Goal: Check status: Check status

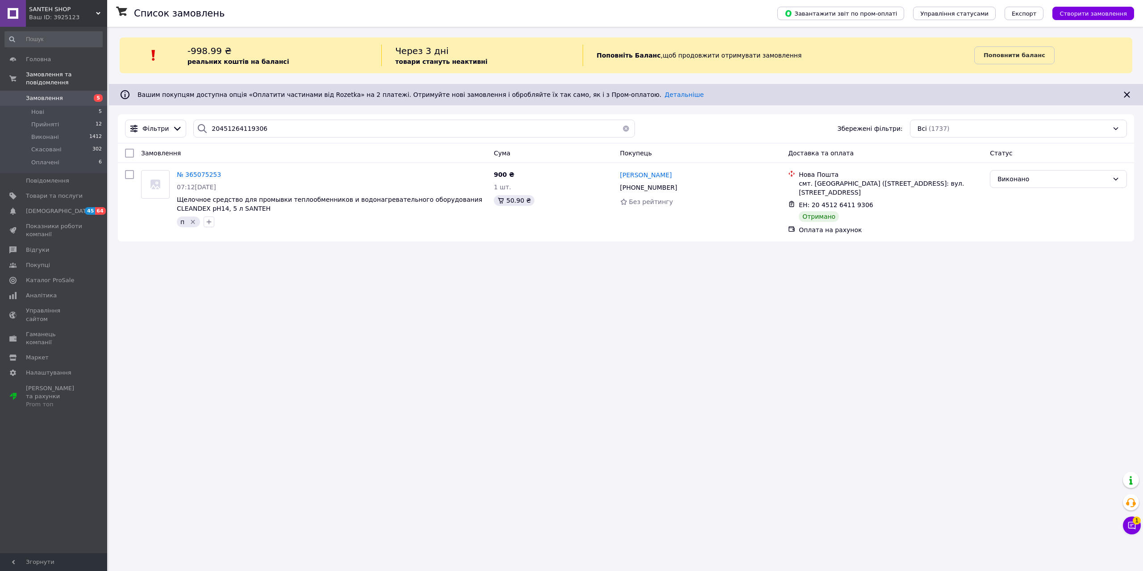
click at [36, 94] on span "Замовлення" at bounding box center [44, 98] width 37 height 8
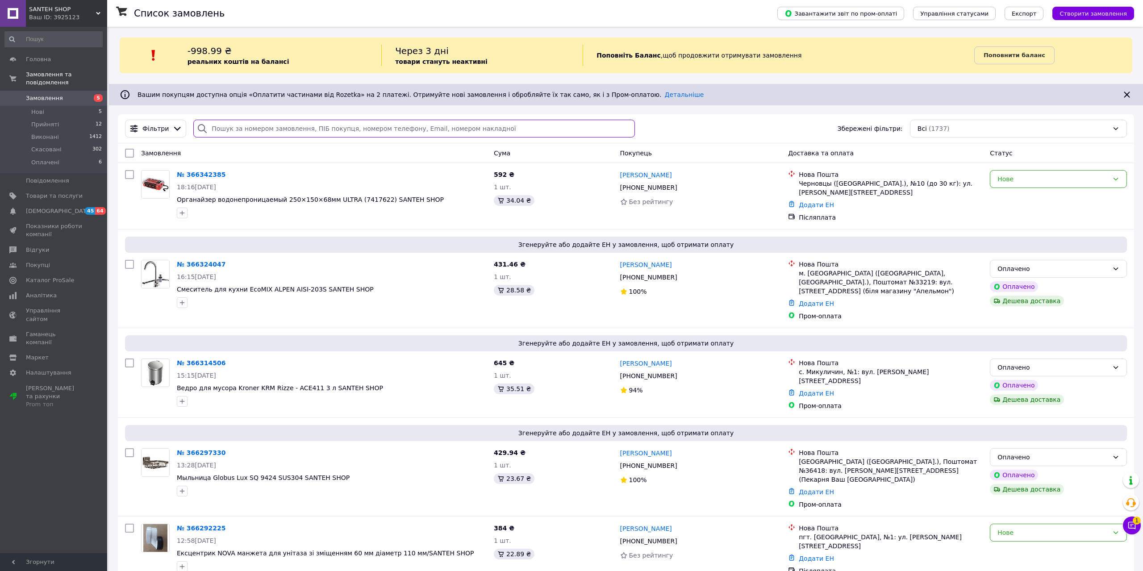
click at [233, 128] on input "search" at bounding box center [413, 129] width 441 height 18
paste input "20451267687413"
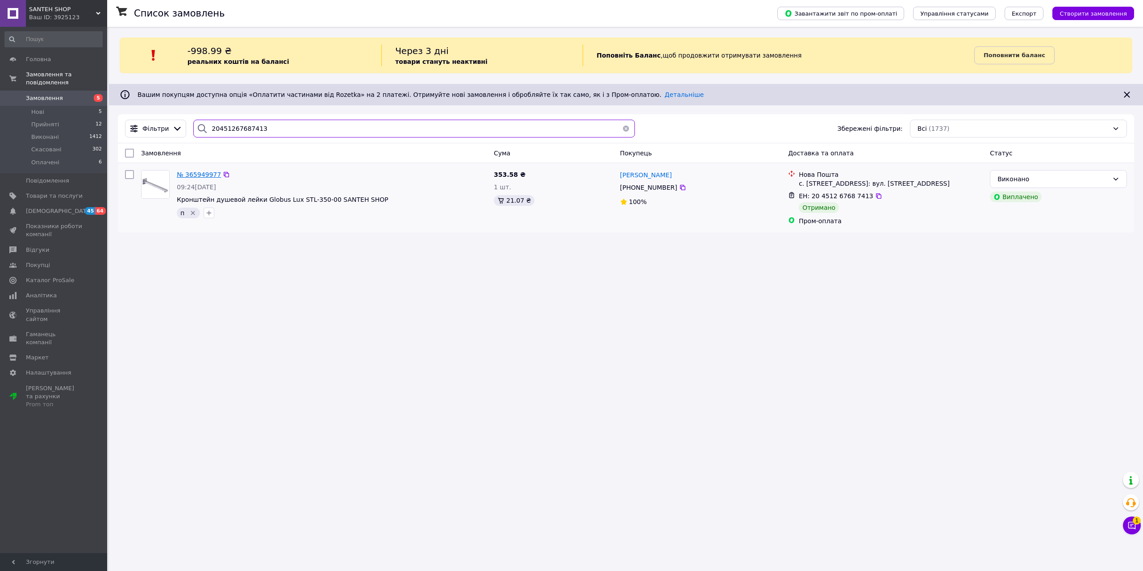
type input "20451267687413"
click at [203, 177] on span "№ 365949977" at bounding box center [199, 174] width 44 height 7
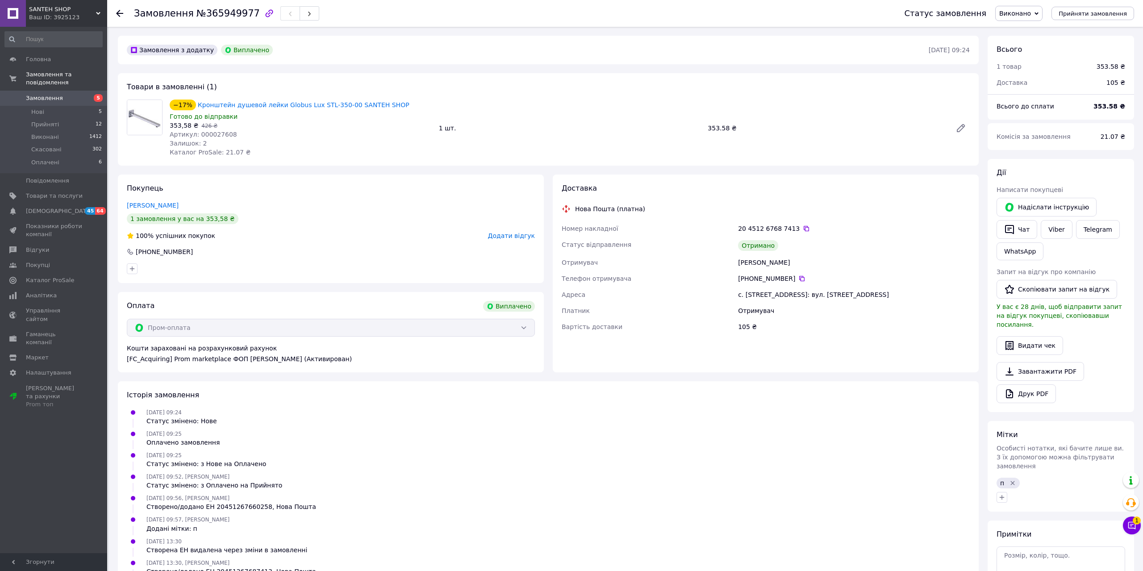
click at [215, 131] on span "Артикул: 000027608" at bounding box center [203, 134] width 67 height 7
copy span "000027608"
drag, startPoint x: 707, startPoint y: 131, endPoint x: 727, endPoint y: 135, distance: 19.7
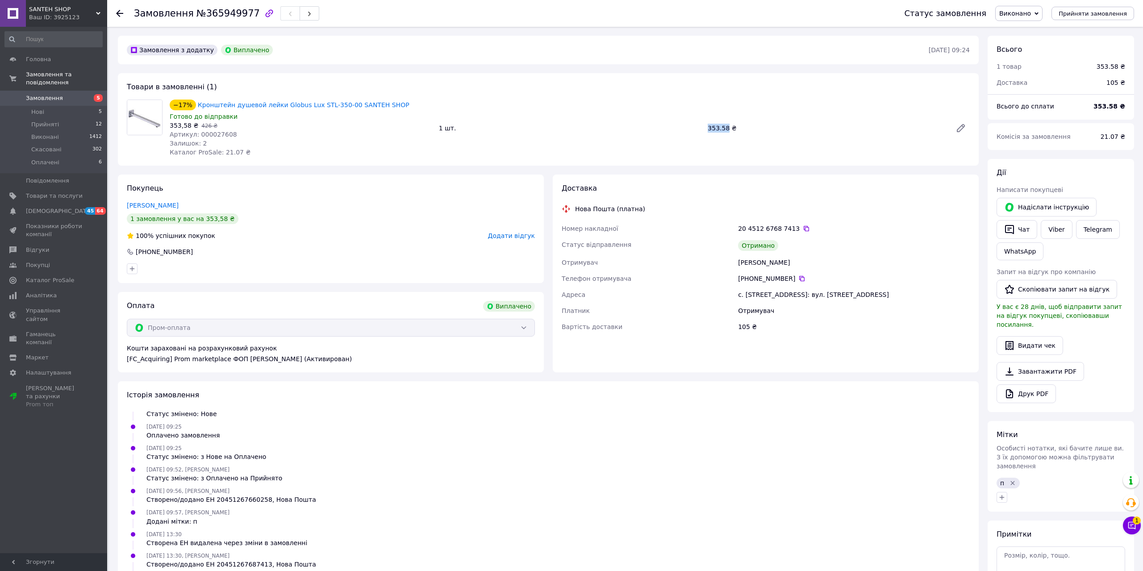
click at [727, 135] on div "−17% Кронштейн душевой лейки Globus Lux STL-350-00 SANTEH SHOP Готово до відпра…" at bounding box center [569, 128] width 807 height 61
copy div "353.58"
click at [799, 278] on icon at bounding box center [801, 278] width 5 height 5
click at [38, 94] on span "Замовлення" at bounding box center [44, 98] width 37 height 8
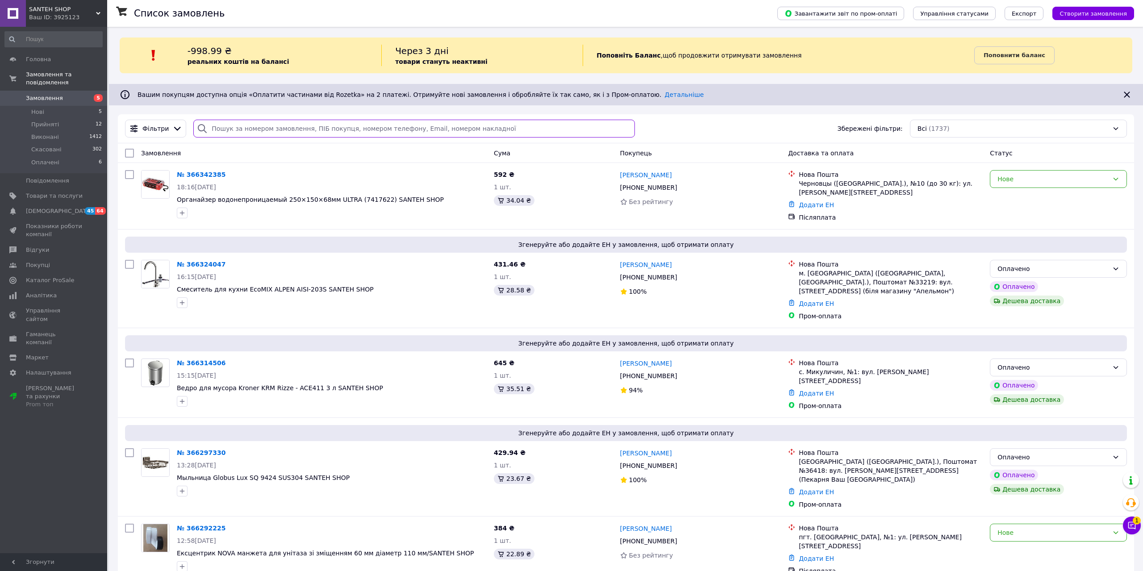
click at [259, 123] on input "search" at bounding box center [413, 129] width 441 height 18
paste input "20451267656884"
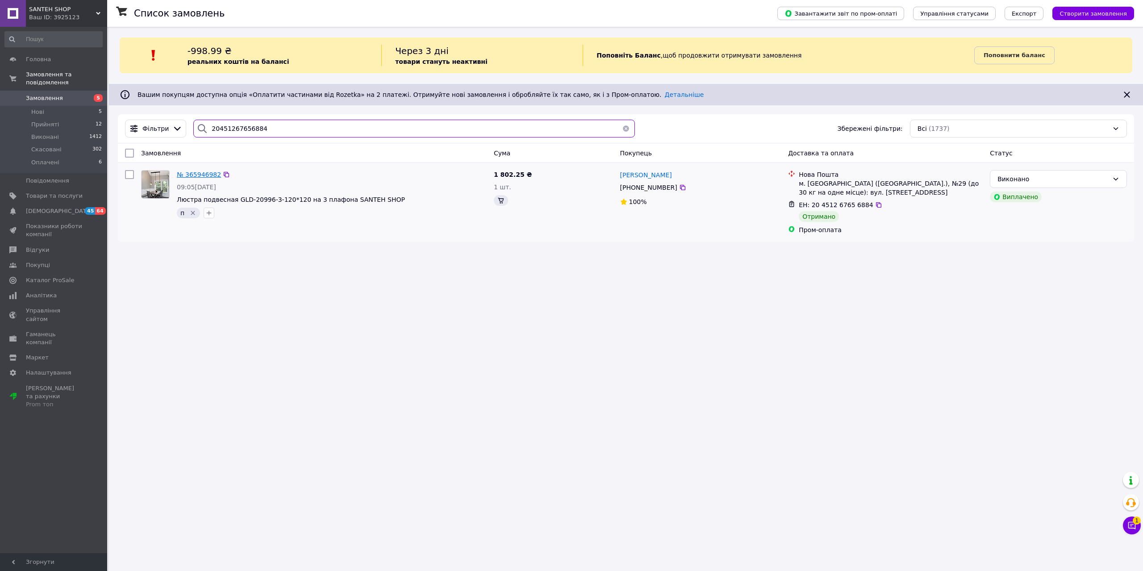
type input "20451267656884"
click at [197, 173] on span "№ 365946982" at bounding box center [199, 174] width 44 height 7
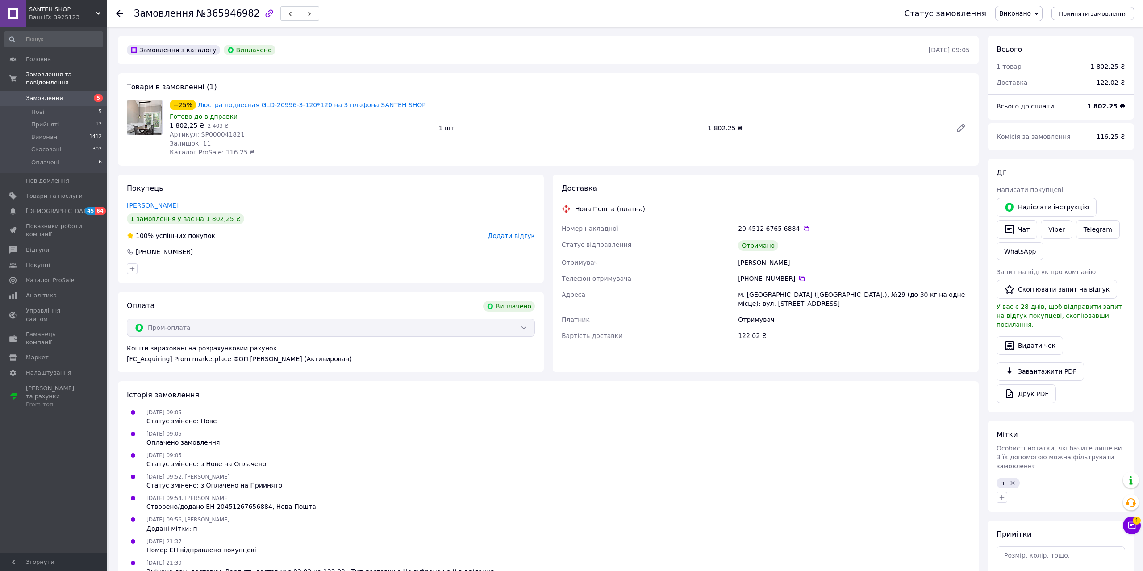
click at [216, 134] on span "Артикул: SP000041821" at bounding box center [207, 134] width 75 height 7
copy span "SP000041821"
drag, startPoint x: 705, startPoint y: 132, endPoint x: 732, endPoint y: 135, distance: 26.9
click at [732, 135] on div "−25% Люстра подвесная GLD-20996-3-120*120 на 3 плафона SANTEH SHOP Готово до ві…" at bounding box center [569, 128] width 807 height 61
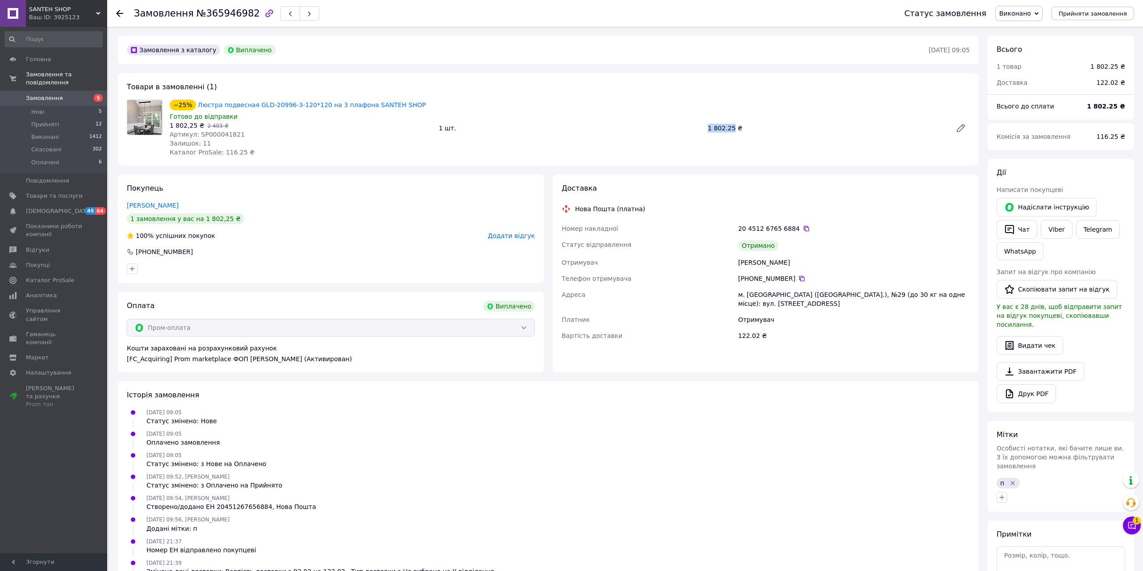
copy div "1 802.25"
click at [800, 280] on div "[PHONE_NUMBER]" at bounding box center [854, 278] width 232 height 9
click at [799, 281] on icon at bounding box center [801, 278] width 5 height 5
click at [46, 94] on span "Замовлення" at bounding box center [44, 98] width 37 height 8
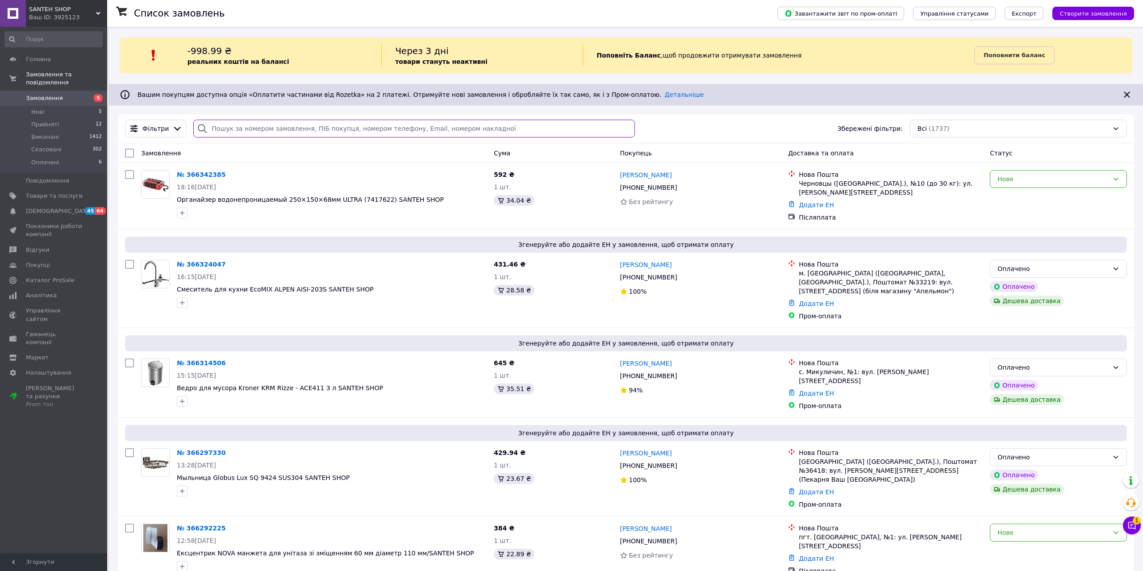
click at [240, 125] on input "search" at bounding box center [413, 129] width 441 height 18
paste input "59001471574037"
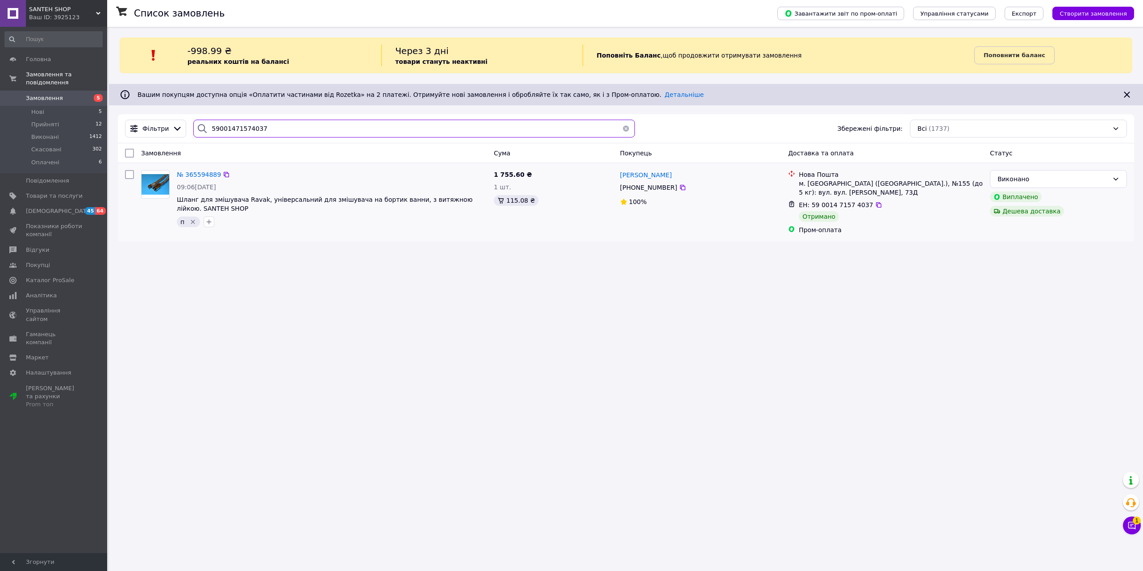
type input "59001471574037"
click at [195, 171] on div "№ 365594889" at bounding box center [199, 174] width 46 height 11
click at [206, 178] on span "№ 365594889" at bounding box center [199, 174] width 44 height 7
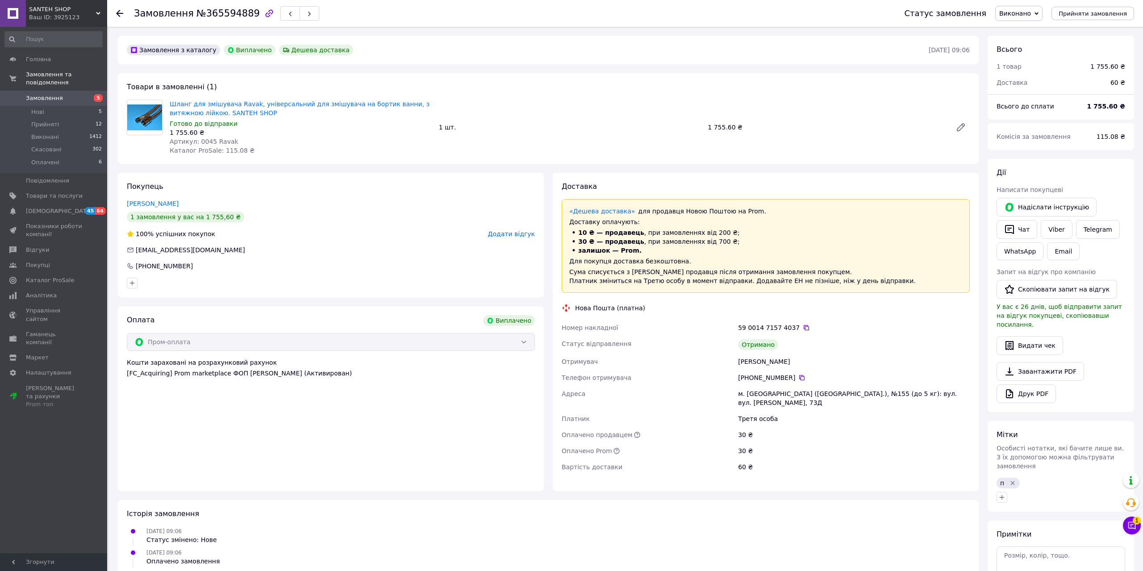
scroll to position [179, 0]
drag, startPoint x: 196, startPoint y: 140, endPoint x: 245, endPoint y: 143, distance: 48.3
click at [245, 143] on div "Артикул: 0045 Ravak" at bounding box center [301, 141] width 262 height 9
copy span "0045 Ravak"
drag, startPoint x: 170, startPoint y: 97, endPoint x: 232, endPoint y: 104, distance: 62.0
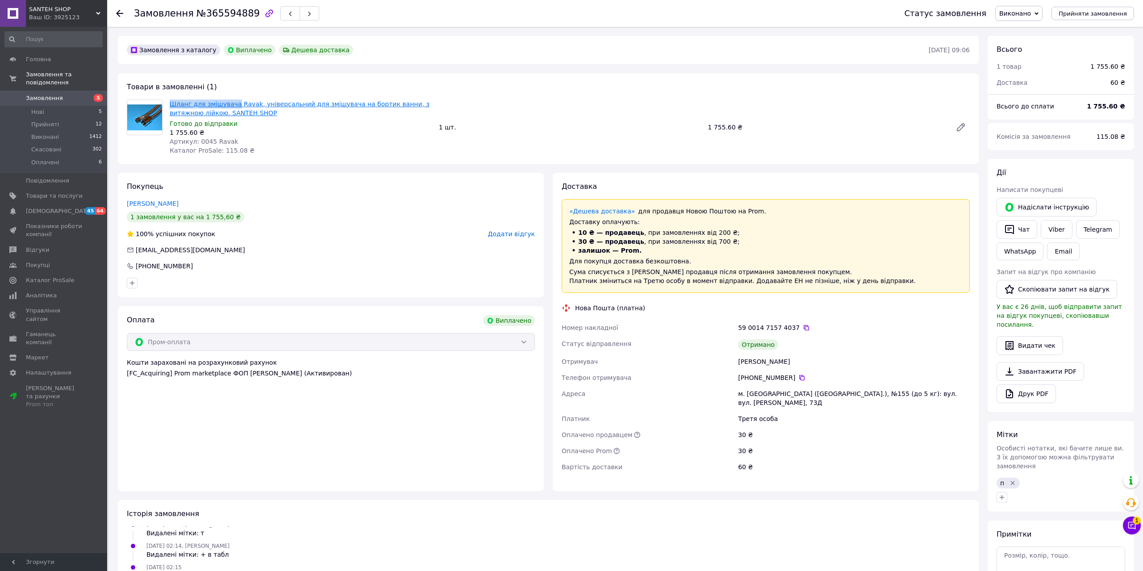
click at [232, 104] on div "Товари в замовленні (1) Шланг для змішувача Ravak, універсальний для змішувача …" at bounding box center [548, 118] width 861 height 91
copy link "Шланг для змішувача"
drag, startPoint x: 710, startPoint y: 130, endPoint x: 731, endPoint y: 132, distance: 20.7
click at [731, 132] on div "1 755.60 ₴" at bounding box center [826, 127] width 244 height 13
copy div "1 755.60"
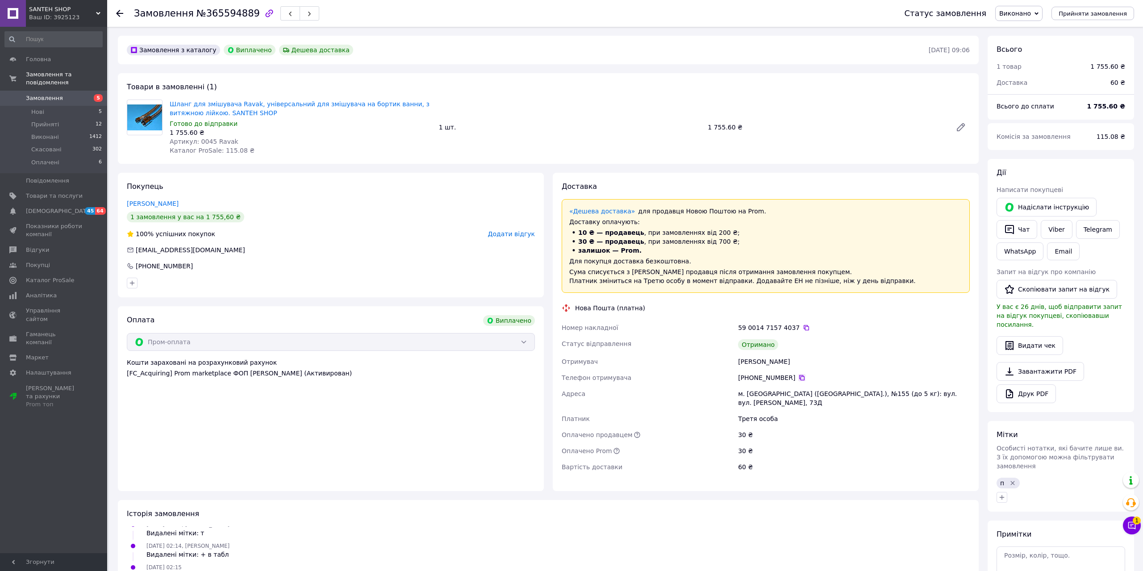
click at [798, 376] on icon at bounding box center [801, 377] width 7 height 7
click at [49, 94] on span "Замовлення" at bounding box center [44, 98] width 37 height 8
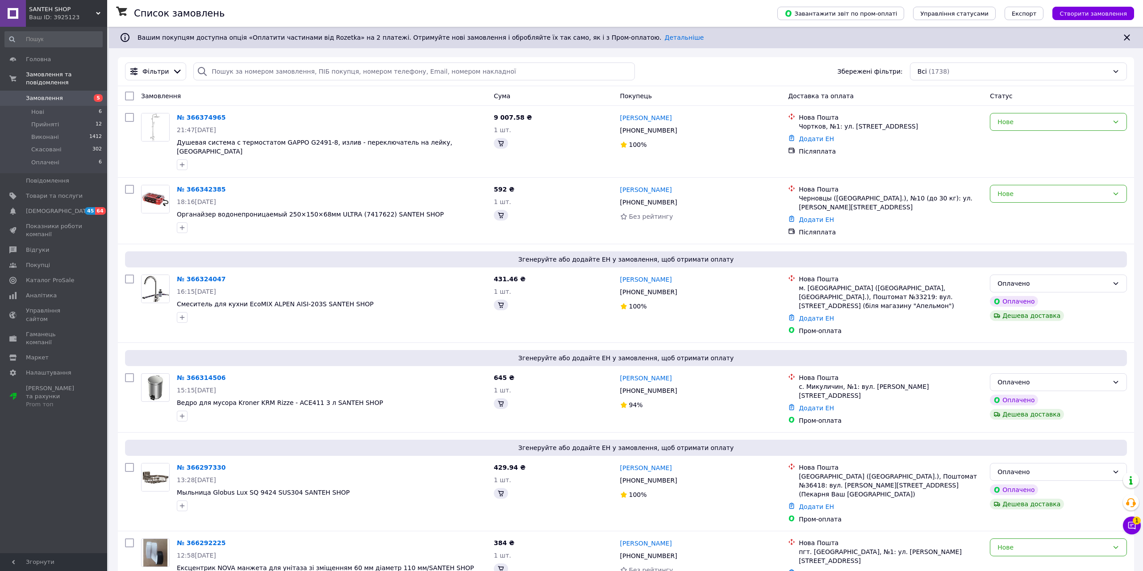
click at [1126, 532] on div "Чат з покупцем 1" at bounding box center [1132, 526] width 18 height 18
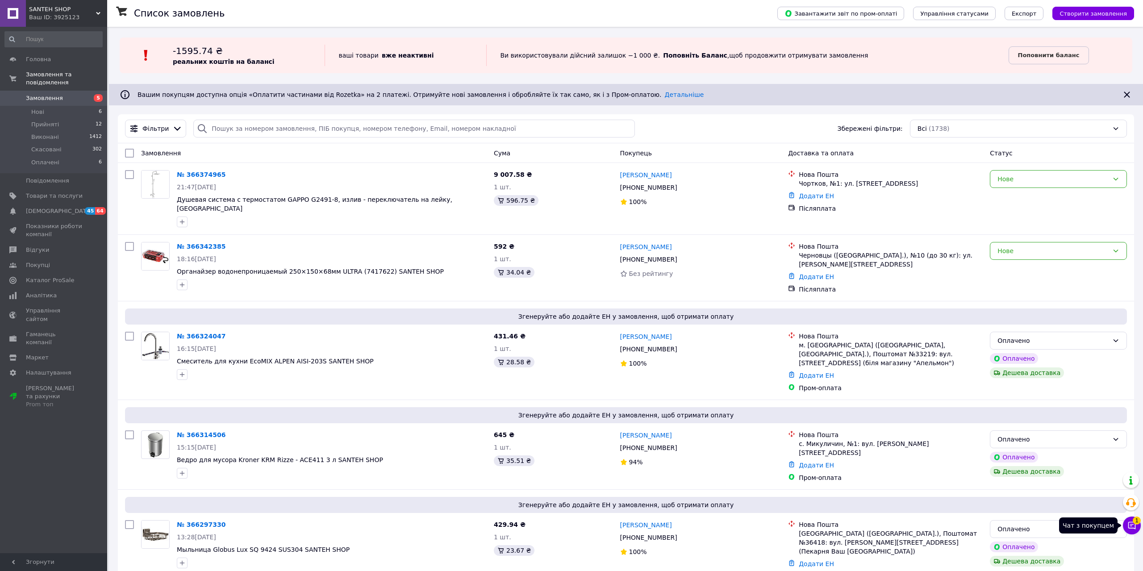
click at [1131, 531] on button "Чат з покупцем 1" at bounding box center [1132, 526] width 18 height 18
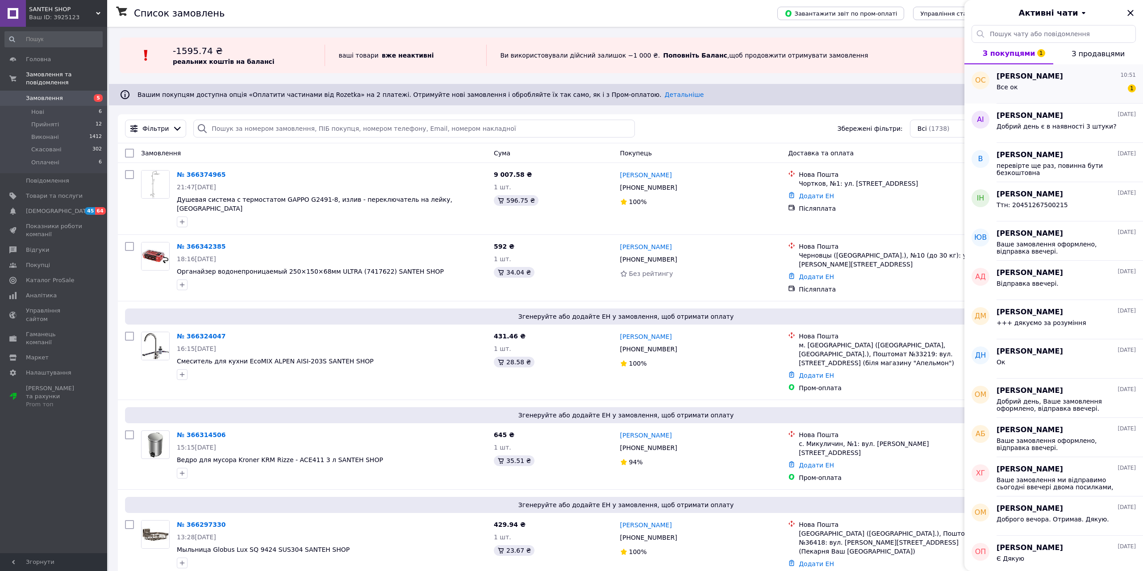
click at [1067, 96] on div "[PERSON_NAME] 10:51 Все ок 1" at bounding box center [1070, 83] width 146 height 39
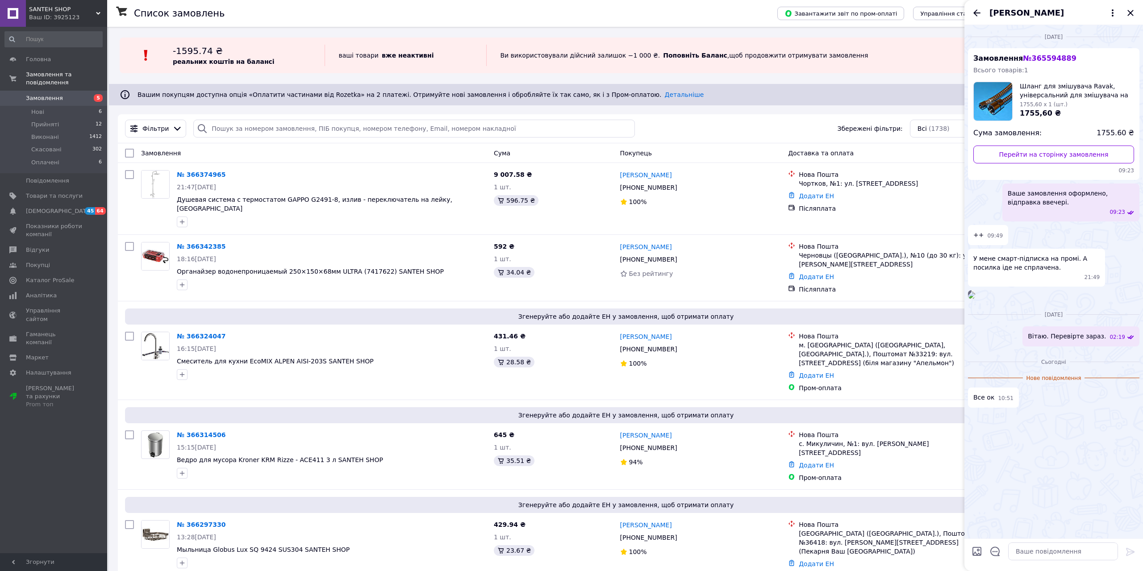
drag, startPoint x: 1132, startPoint y: 14, endPoint x: 957, endPoint y: 60, distance: 180.1
click at [1131, 14] on icon "Закрити" at bounding box center [1130, 13] width 11 height 11
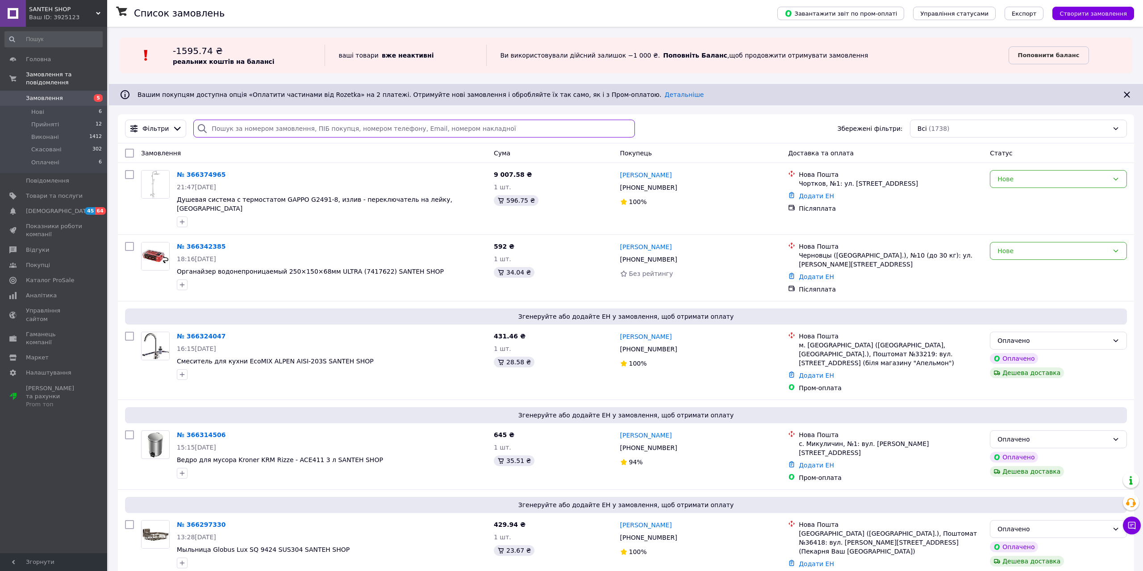
click at [217, 128] on input "search" at bounding box center [413, 129] width 441 height 18
paste input "20451268237576"
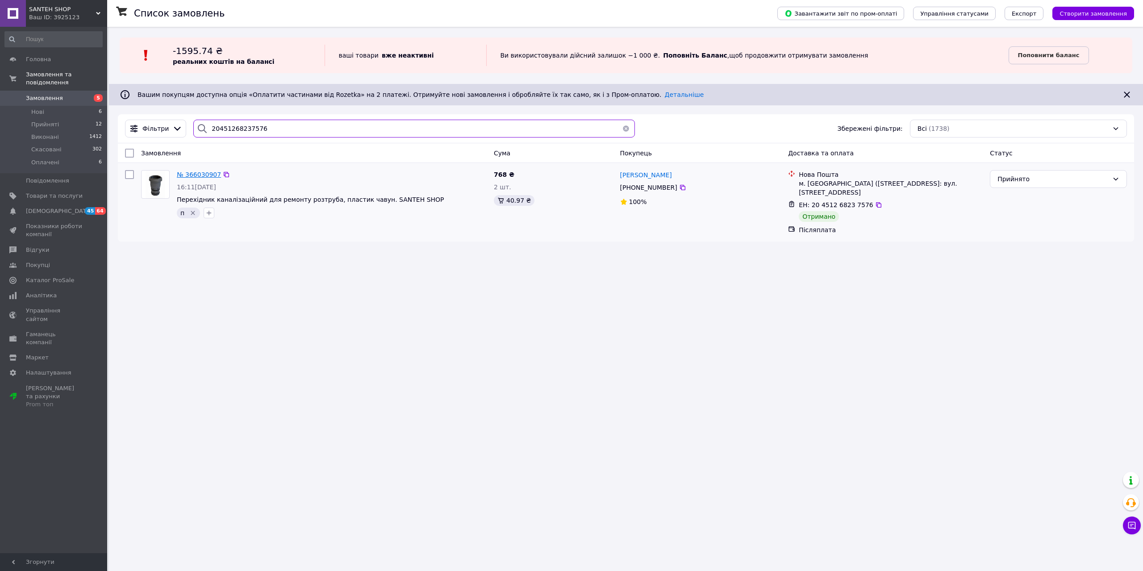
type input "20451268237576"
click at [198, 175] on span "№ 366030907" at bounding box center [199, 174] width 44 height 7
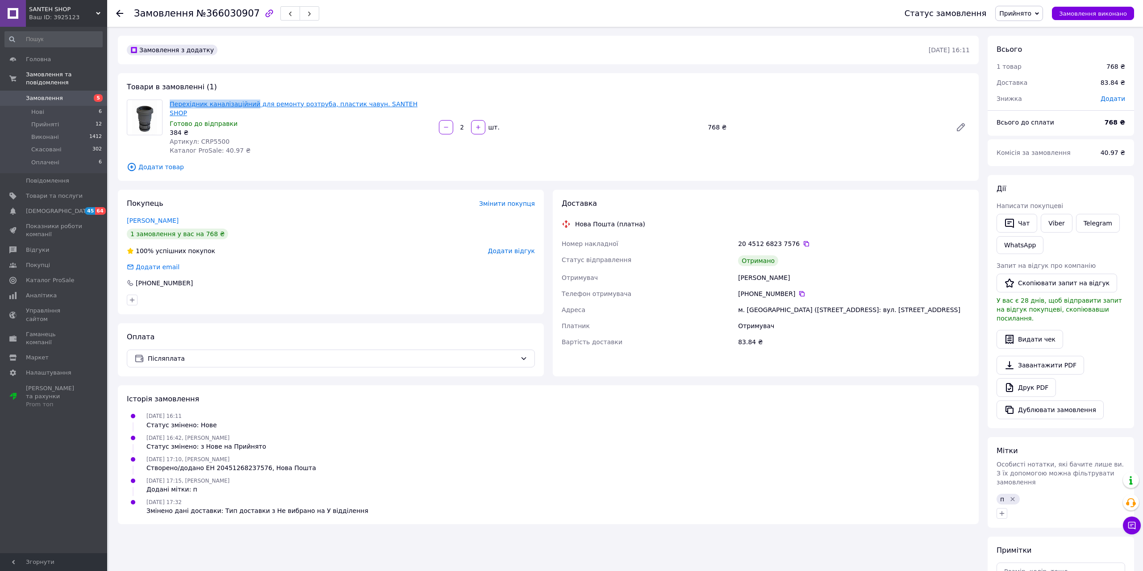
drag, startPoint x: 171, startPoint y: 97, endPoint x: 248, endPoint y: 107, distance: 78.4
click at [248, 107] on div "Товари в замовленні (1) Перехідник каналізаційний для ремонту розтруба, пластик…" at bounding box center [548, 127] width 861 height 108
copy link "Перехідник каналізаційний"
click at [209, 138] on span "Артикул: CRP5500" at bounding box center [200, 141] width 60 height 7
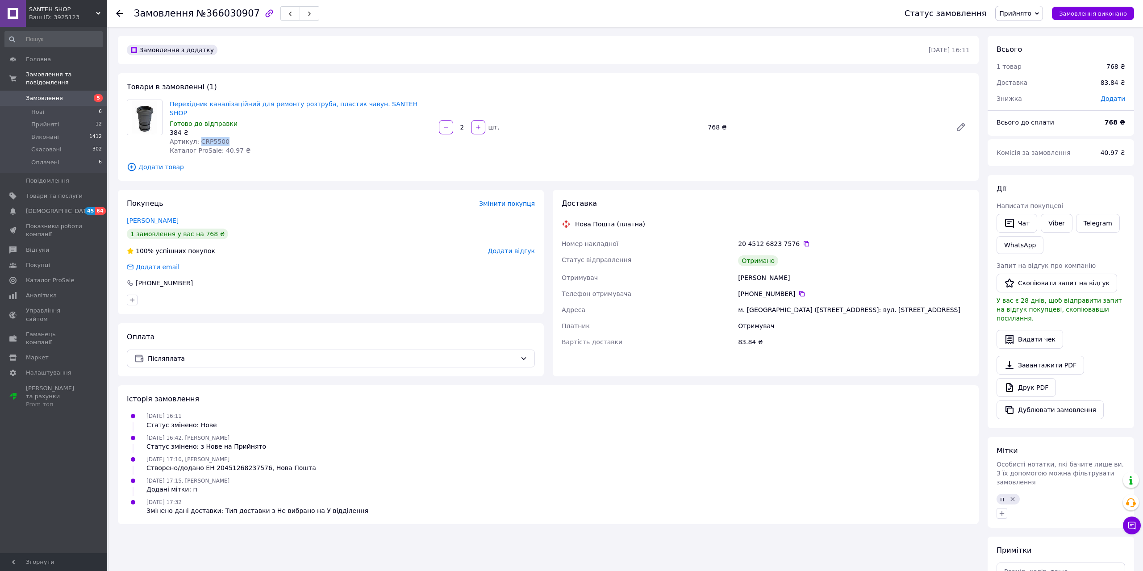
copy span "CRP5500"
click at [803, 240] on icon at bounding box center [806, 243] width 7 height 7
drag, startPoint x: 798, startPoint y: 286, endPoint x: 764, endPoint y: 309, distance: 40.6
click at [798, 290] on icon at bounding box center [801, 293] width 7 height 7
click at [83, 91] on link "Замовлення 5" at bounding box center [53, 98] width 107 height 15
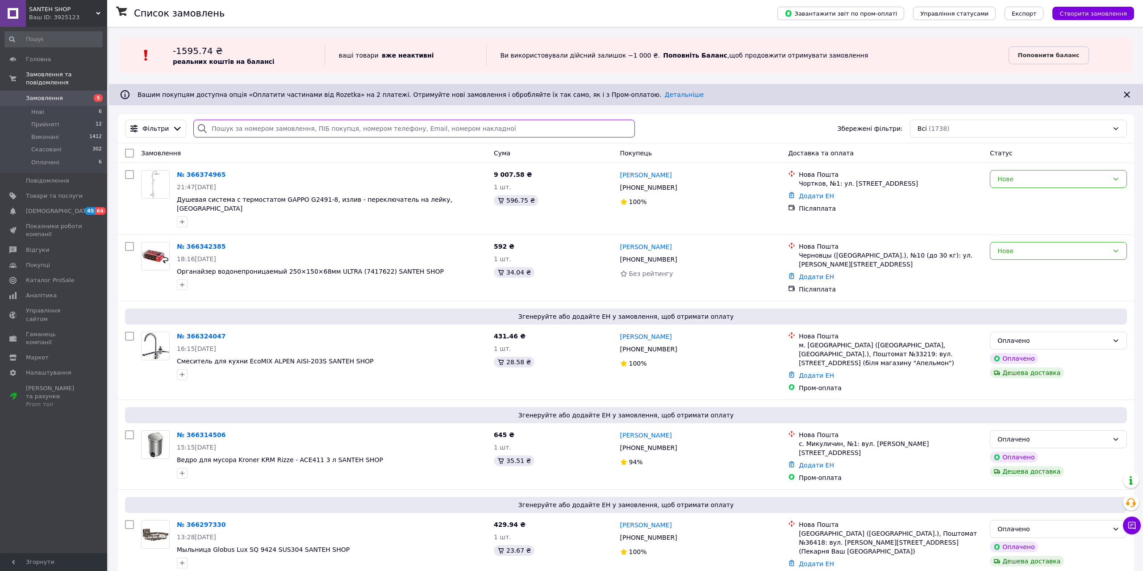
click at [269, 126] on input "search" at bounding box center [413, 129] width 441 height 18
paste input "20451263873397"
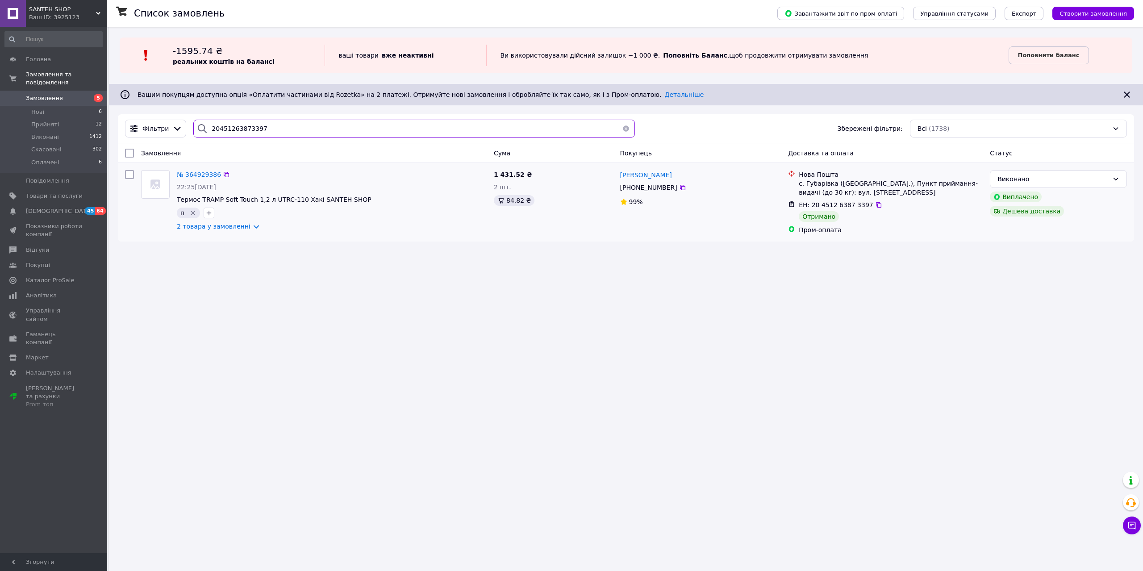
type input "20451263873397"
click at [195, 170] on div "№ 364929386" at bounding box center [199, 174] width 46 height 11
click at [195, 176] on span "№ 364929386" at bounding box center [199, 174] width 44 height 7
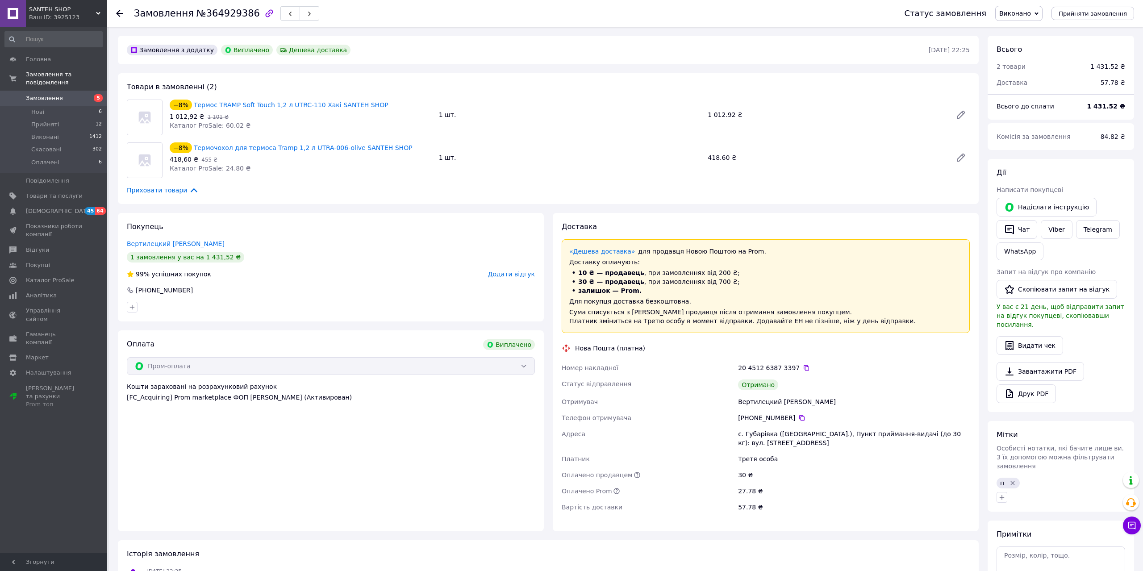
scroll to position [93, 0]
drag, startPoint x: 284, startPoint y: 99, endPoint x: 310, endPoint y: 111, distance: 28.8
click at [310, 111] on div "−8% Термос TRAMP Soft Touch 1,2 л UTRC-110 Хакі SANTEH SHOP" at bounding box center [301, 105] width 264 height 13
copy link "UTRC-110"
drag, startPoint x: 192, startPoint y: 98, endPoint x: 322, endPoint y: 109, distance: 130.8
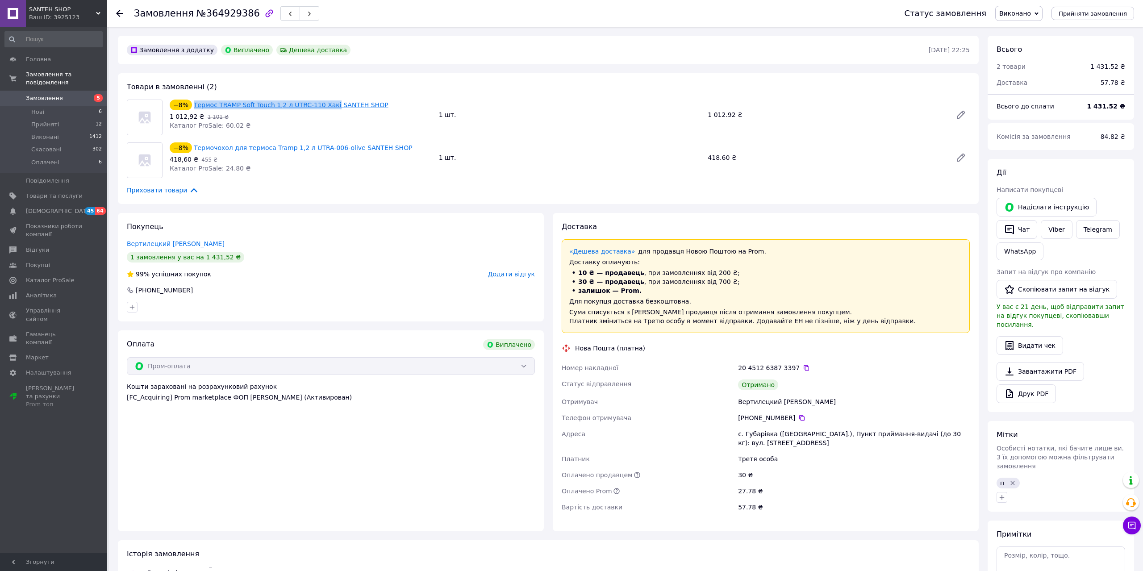
click at [322, 109] on div "−8% Термос TRAMP Soft Touch 1,2 л UTRC-110 Хакі SANTEH SHOP 1 012,92 ₴   1 101 …" at bounding box center [300, 115] width 269 height 34
drag, startPoint x: 706, startPoint y: 117, endPoint x: 731, endPoint y: 120, distance: 26.1
click at [731, 120] on div "1 012.92 ₴" at bounding box center [826, 115] width 244 height 13
drag, startPoint x: 300, startPoint y: 142, endPoint x: 341, endPoint y: 151, distance: 42.1
click at [341, 151] on div "−8% Термочохол для термоса Tramp 1,2 л UTRA-006-olive SANTEH SHOP" at bounding box center [301, 148] width 264 height 13
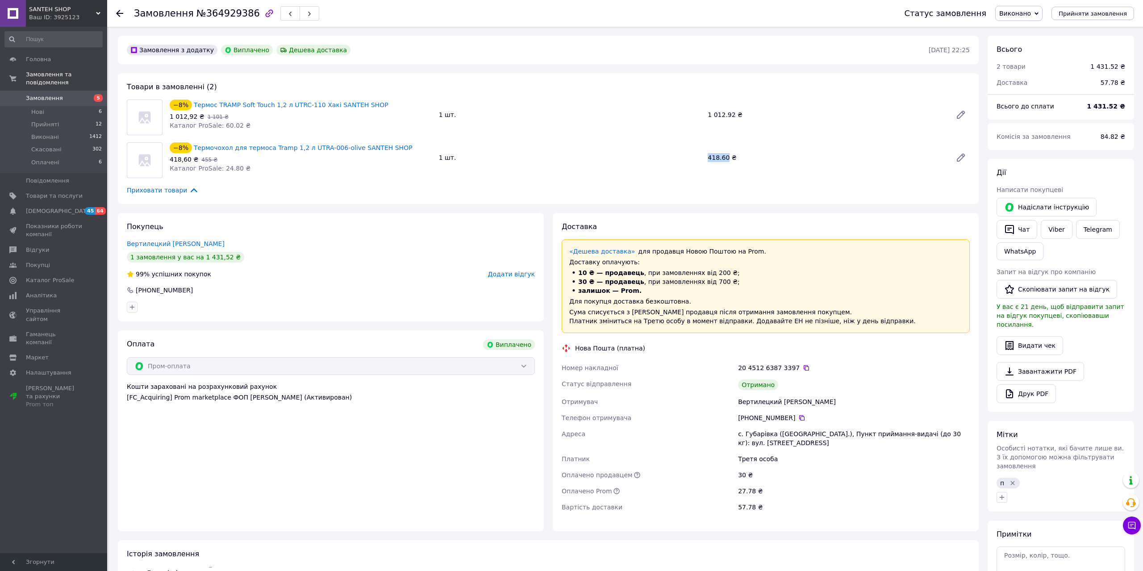
drag, startPoint x: 704, startPoint y: 159, endPoint x: 726, endPoint y: 167, distance: 23.6
click at [726, 167] on div "−8% Термочохол для термоса Tramp 1,2 л UTRA-006-olive SANTEH SHOP 418,60 ₴   45…" at bounding box center [569, 158] width 807 height 34
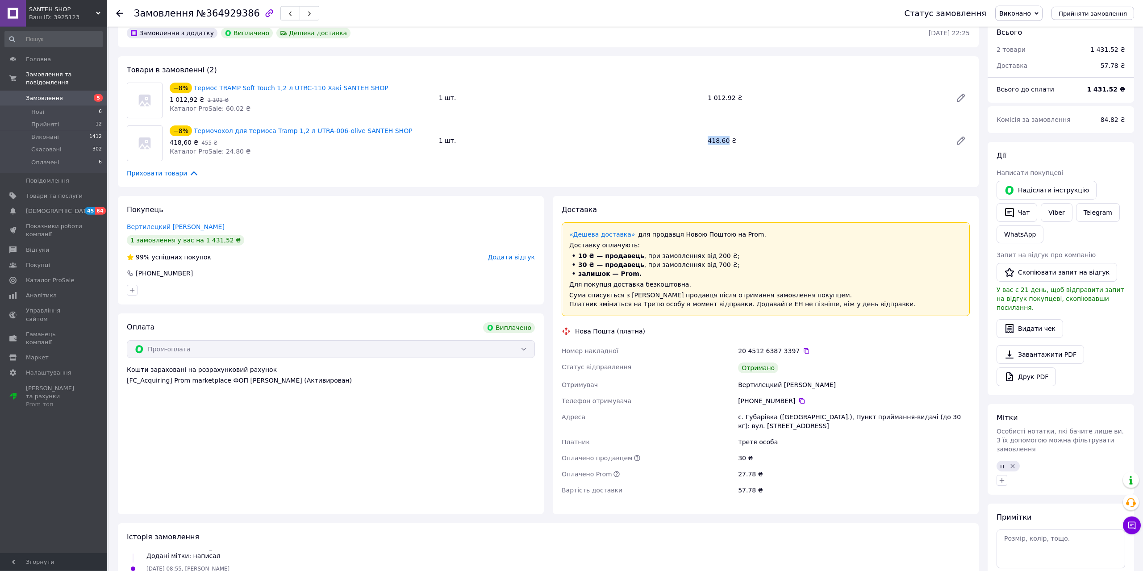
scroll to position [91, 0]
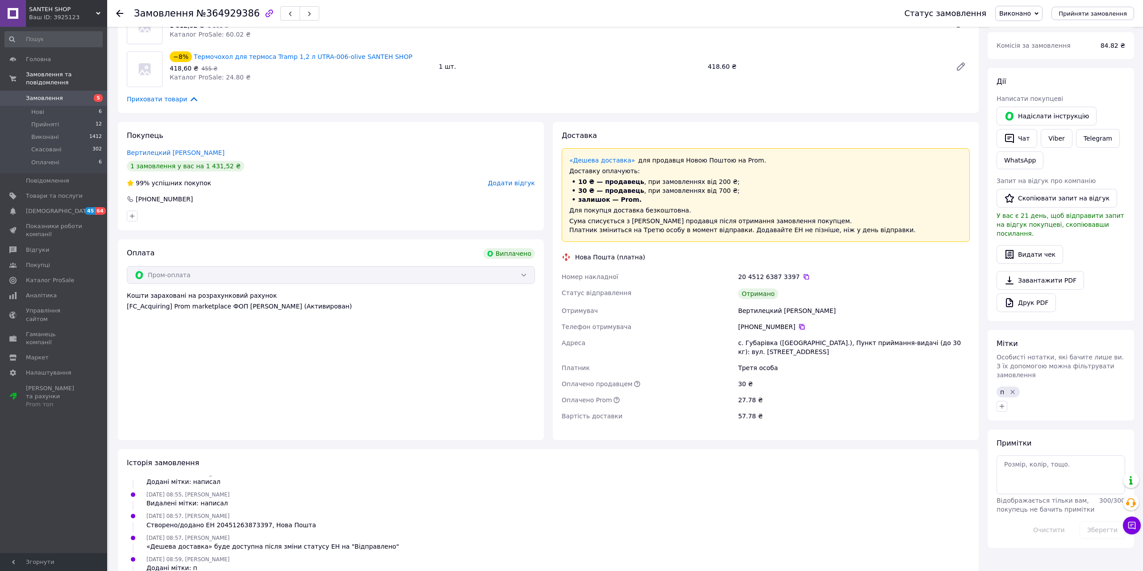
click at [798, 327] on icon at bounding box center [801, 326] width 7 height 7
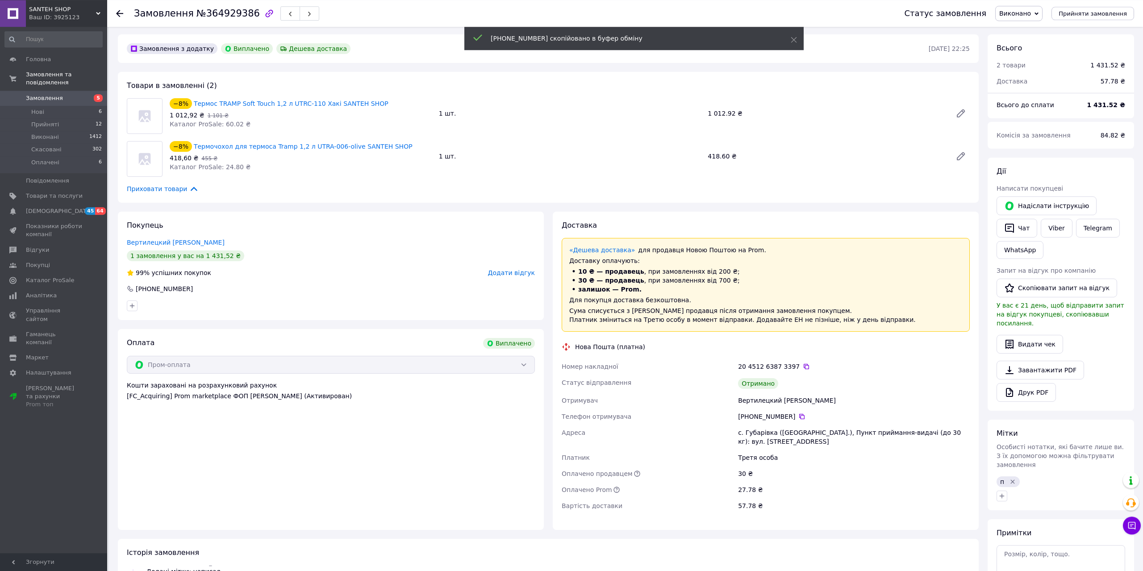
scroll to position [0, 0]
